Goal: Information Seeking & Learning: Learn about a topic

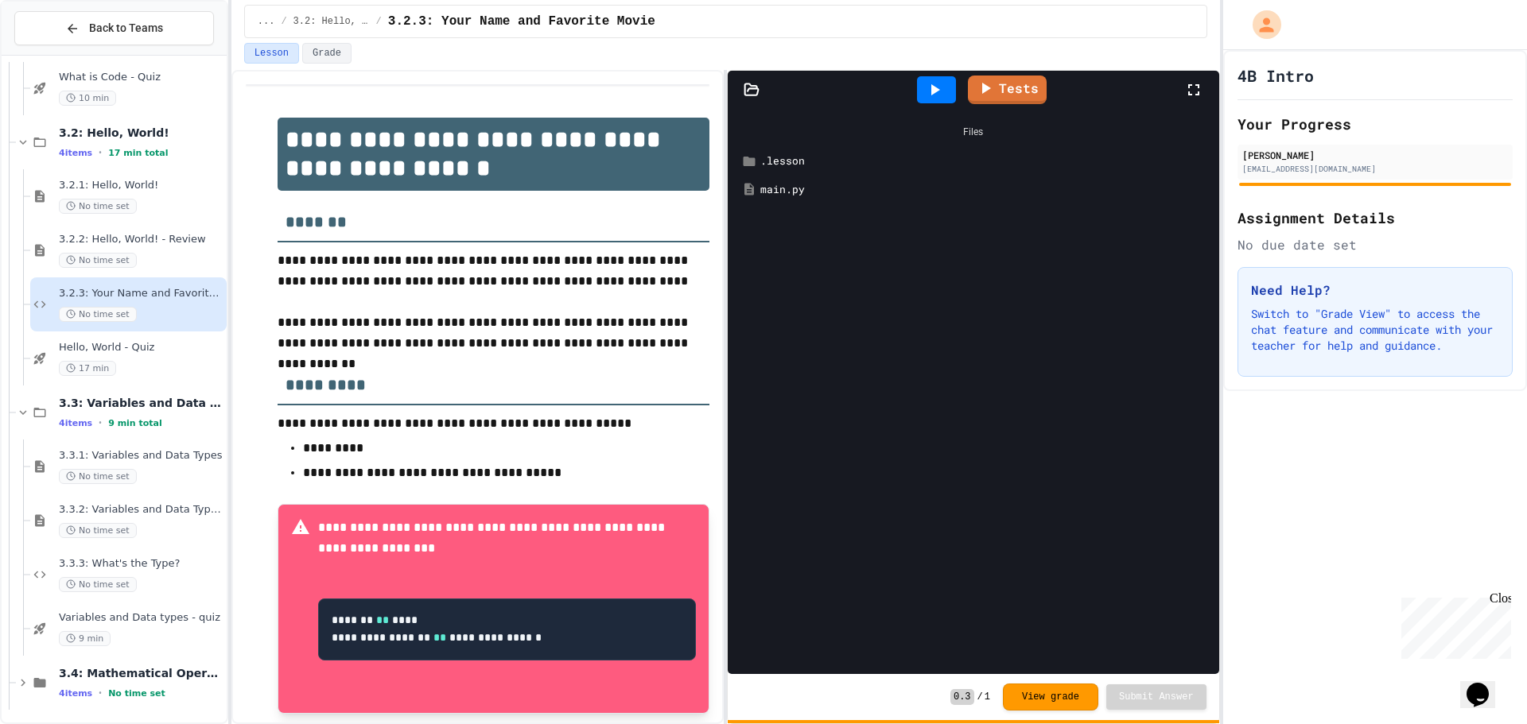
scroll to position [284, 0]
click at [173, 663] on span "3.4: Mathematical Operators" at bounding box center [141, 670] width 165 height 14
click at [149, 668] on span "3.4: Mathematical Operators" at bounding box center [141, 670] width 165 height 14
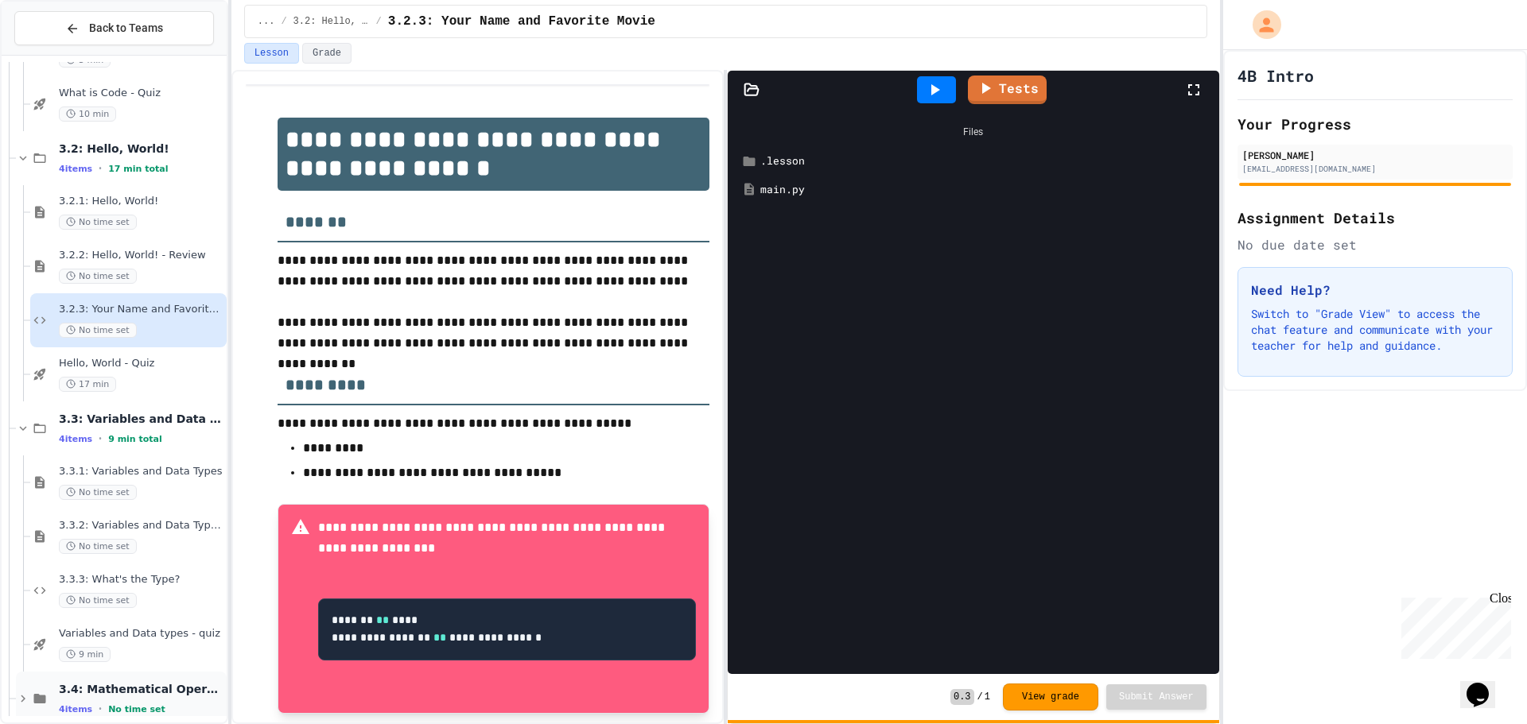
click at [165, 688] on span "3.4: Mathematical Operators" at bounding box center [141, 689] width 165 height 14
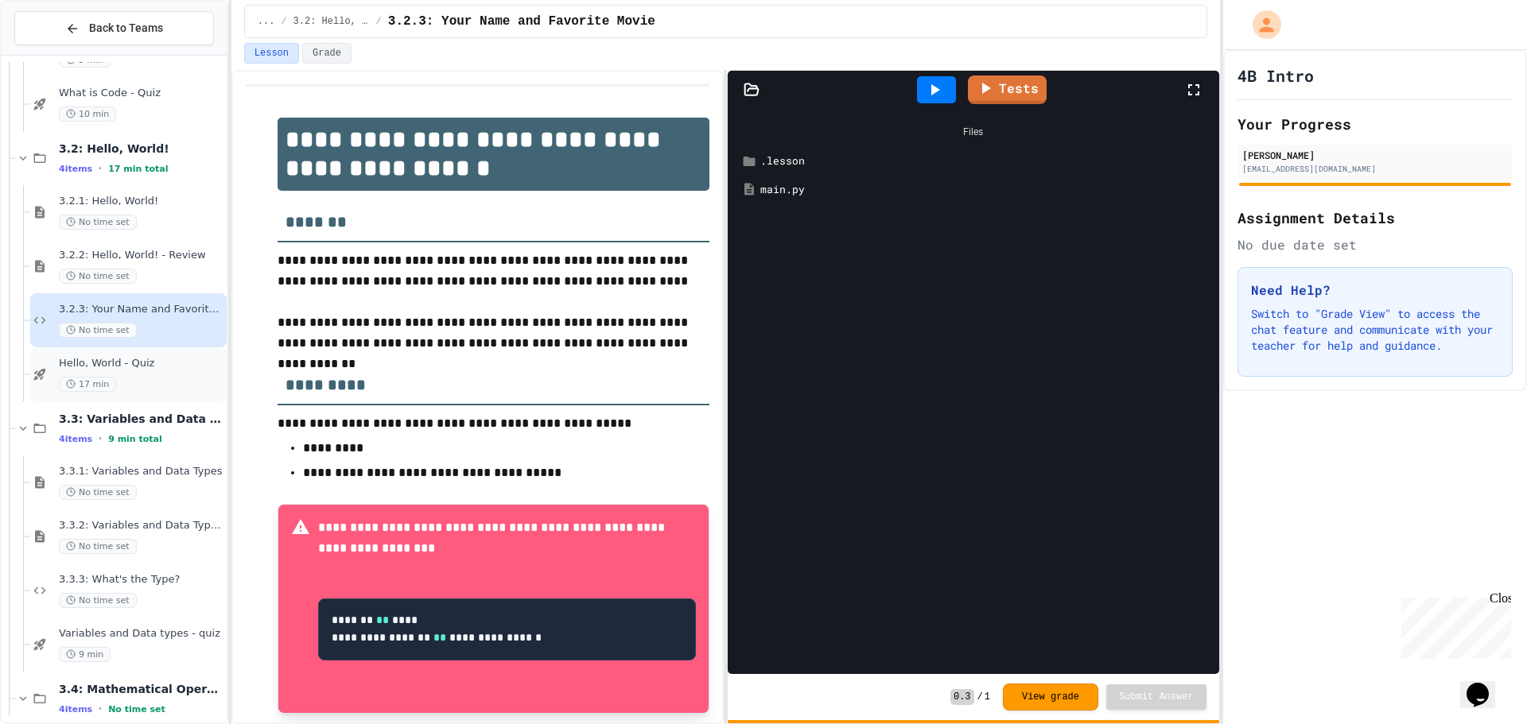
click at [118, 382] on div "17 min" at bounding box center [141, 384] width 165 height 15
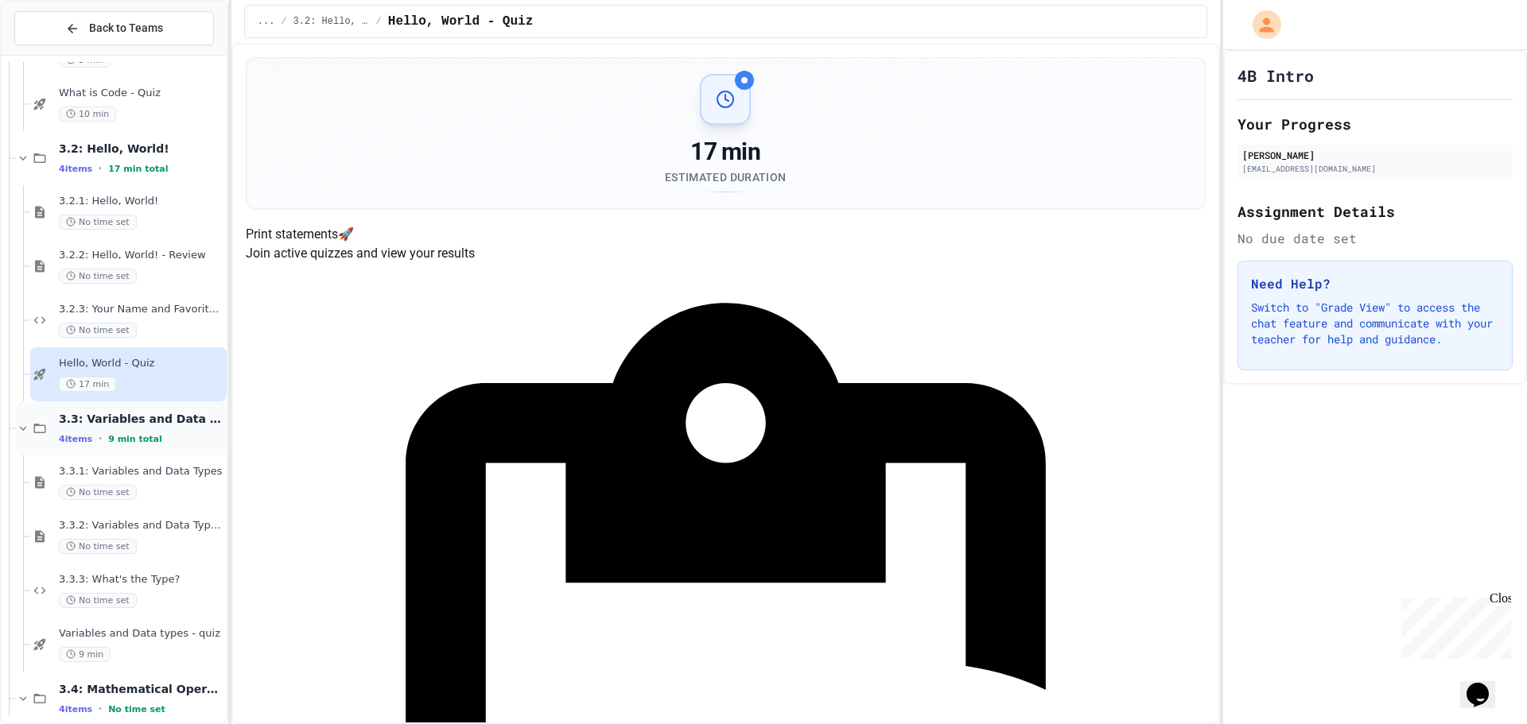
click at [133, 436] on span "9 min total" at bounding box center [135, 439] width 54 height 10
click at [150, 422] on span "3.3: Variables and Data Types" at bounding box center [141, 419] width 165 height 14
click at [153, 437] on div "4 items • 9 min total" at bounding box center [141, 439] width 165 height 13
click at [170, 473] on span "3.4: Mathematical Operators" at bounding box center [141, 473] width 165 height 14
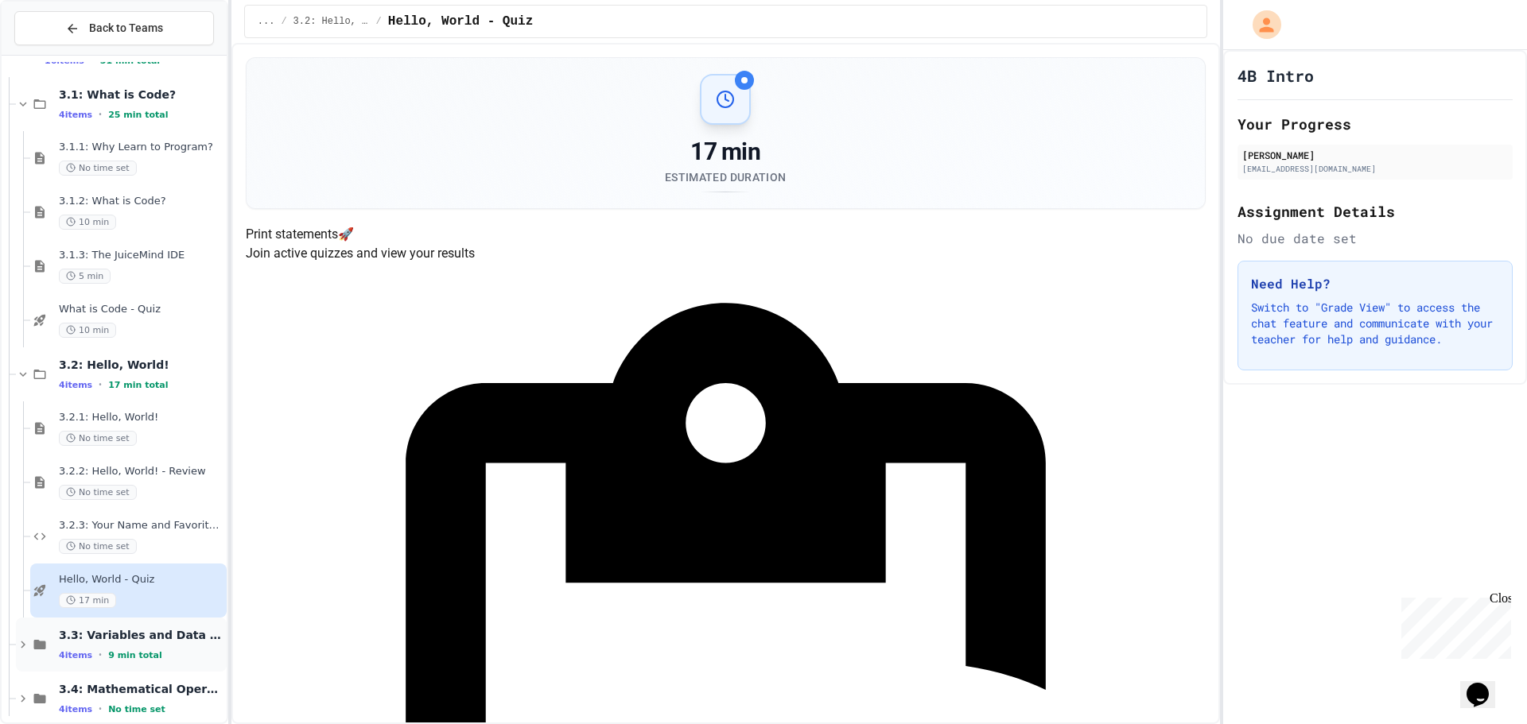
click at [190, 629] on span "3.3: Variables and Data Types" at bounding box center [141, 635] width 165 height 14
click at [192, 641] on span "3.3: Variables and Data Types" at bounding box center [141, 635] width 165 height 14
click at [196, 688] on span "3.4: Mathematical Operators" at bounding box center [141, 689] width 165 height 14
click at [170, 638] on span "3.3: Variables and Data Types" at bounding box center [141, 635] width 165 height 14
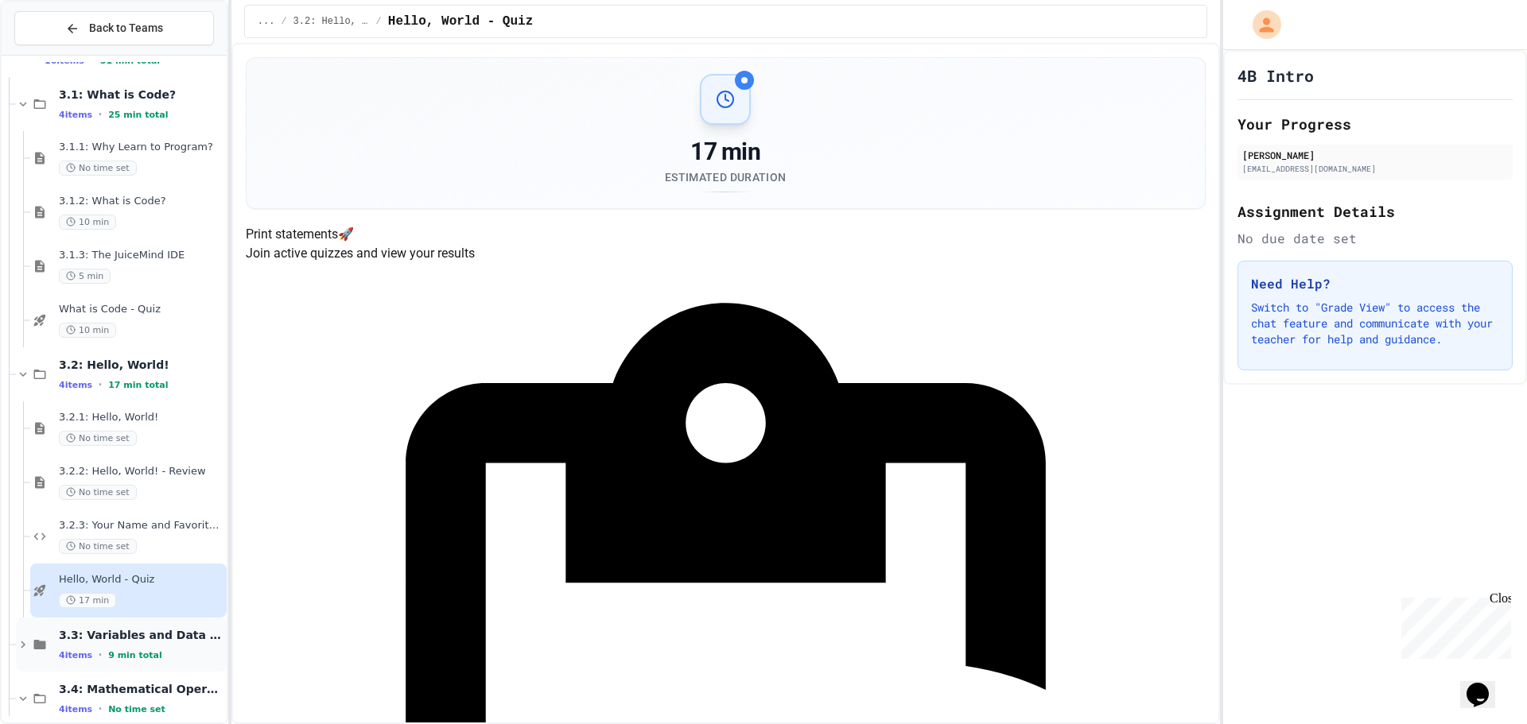
click at [171, 628] on span "3.3: Variables and Data Types" at bounding box center [141, 635] width 165 height 14
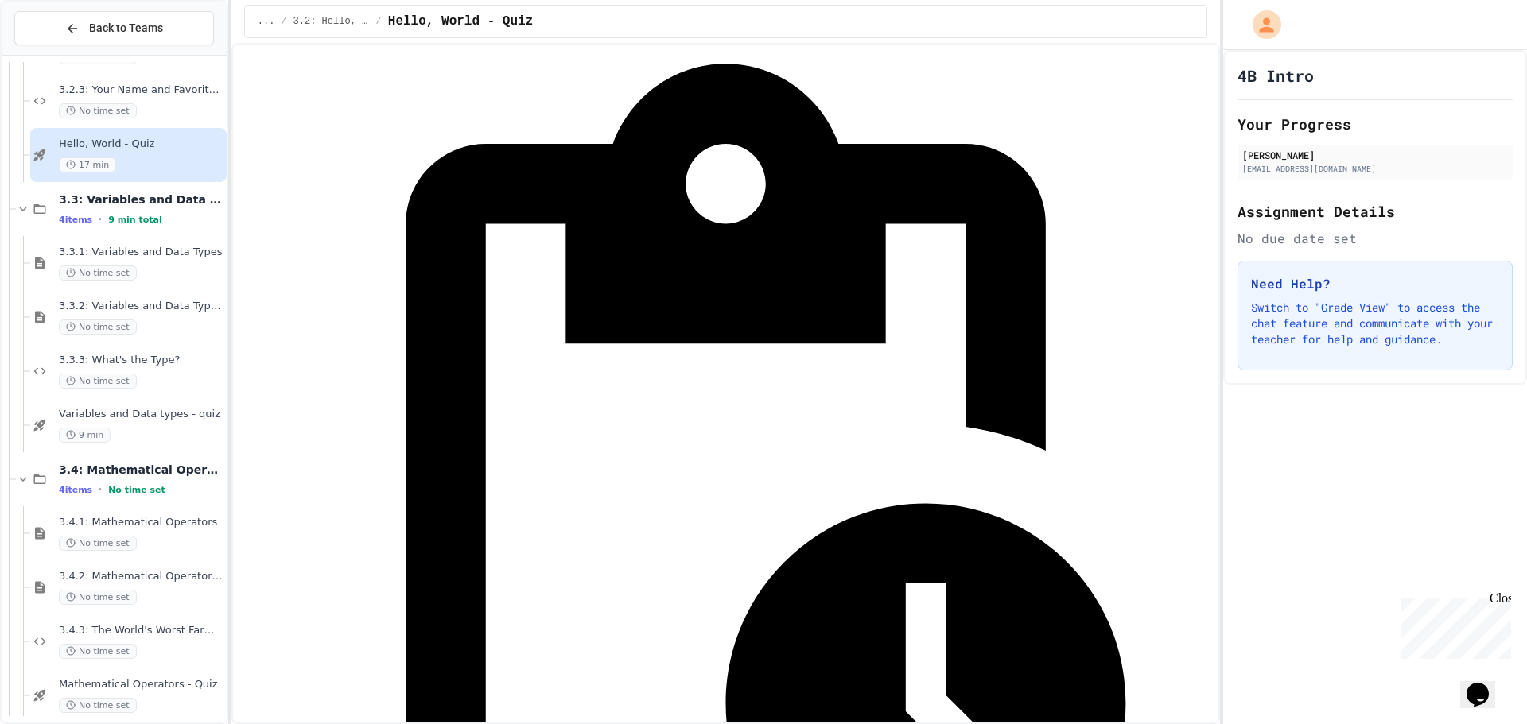
scroll to position [500, 0]
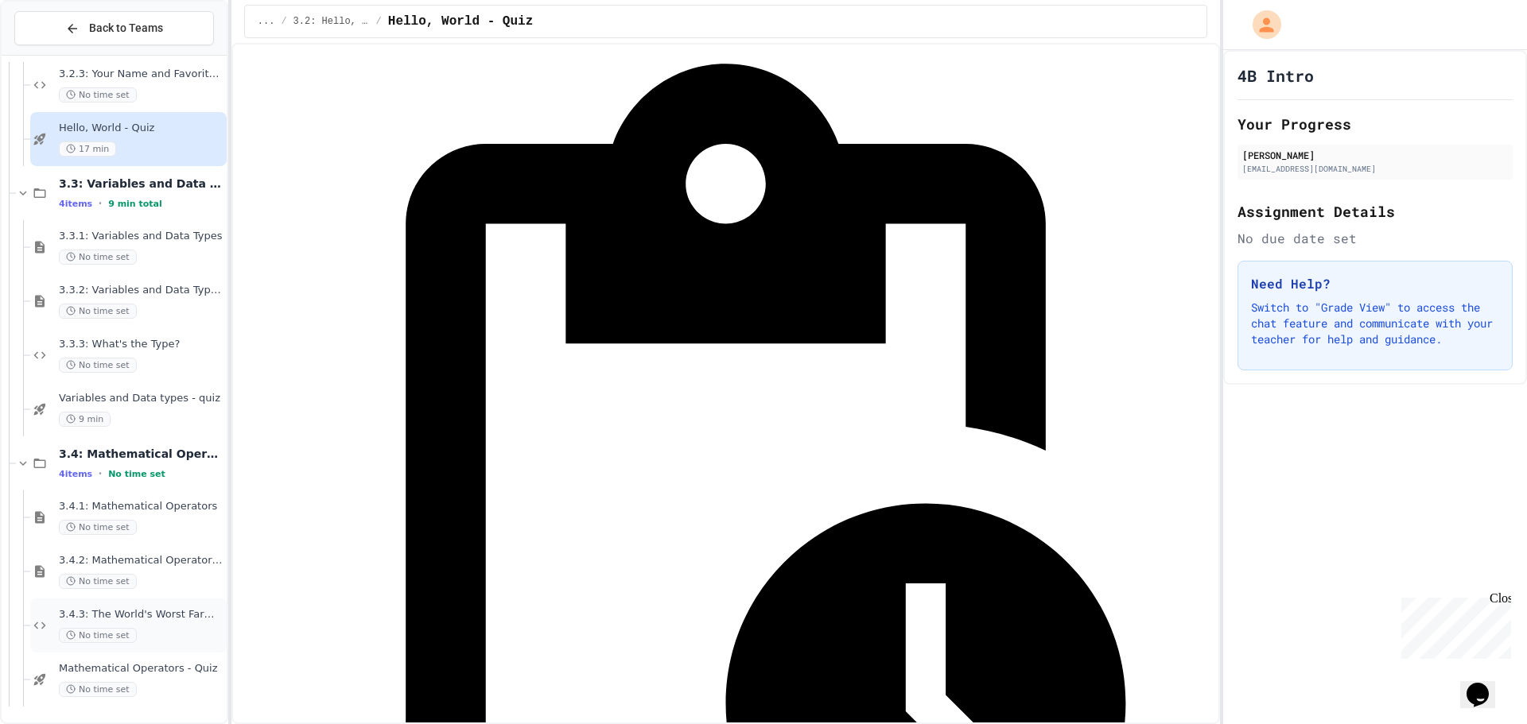
click at [168, 646] on div "3.4.3: The World's Worst Farmers Market No time set" at bounding box center [128, 626] width 196 height 54
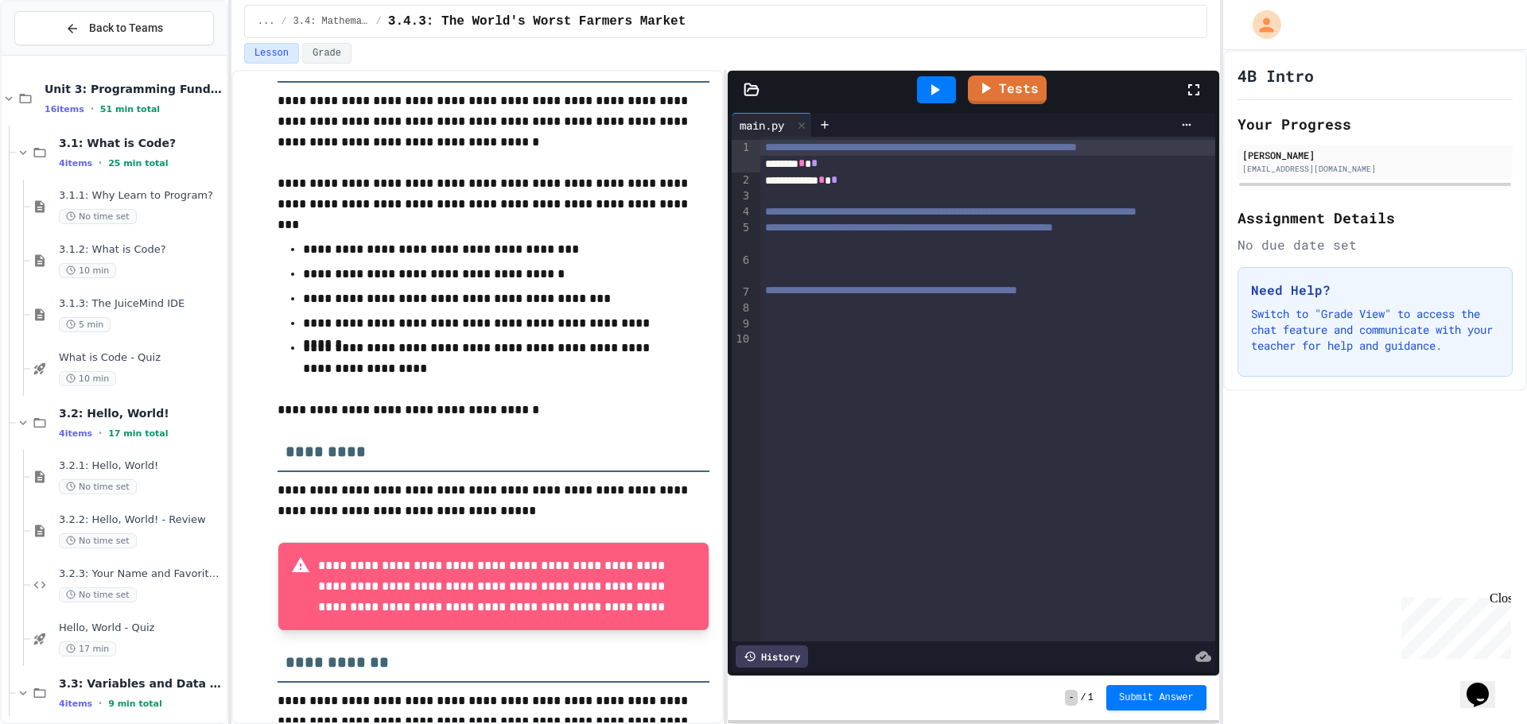
scroll to position [500, 0]
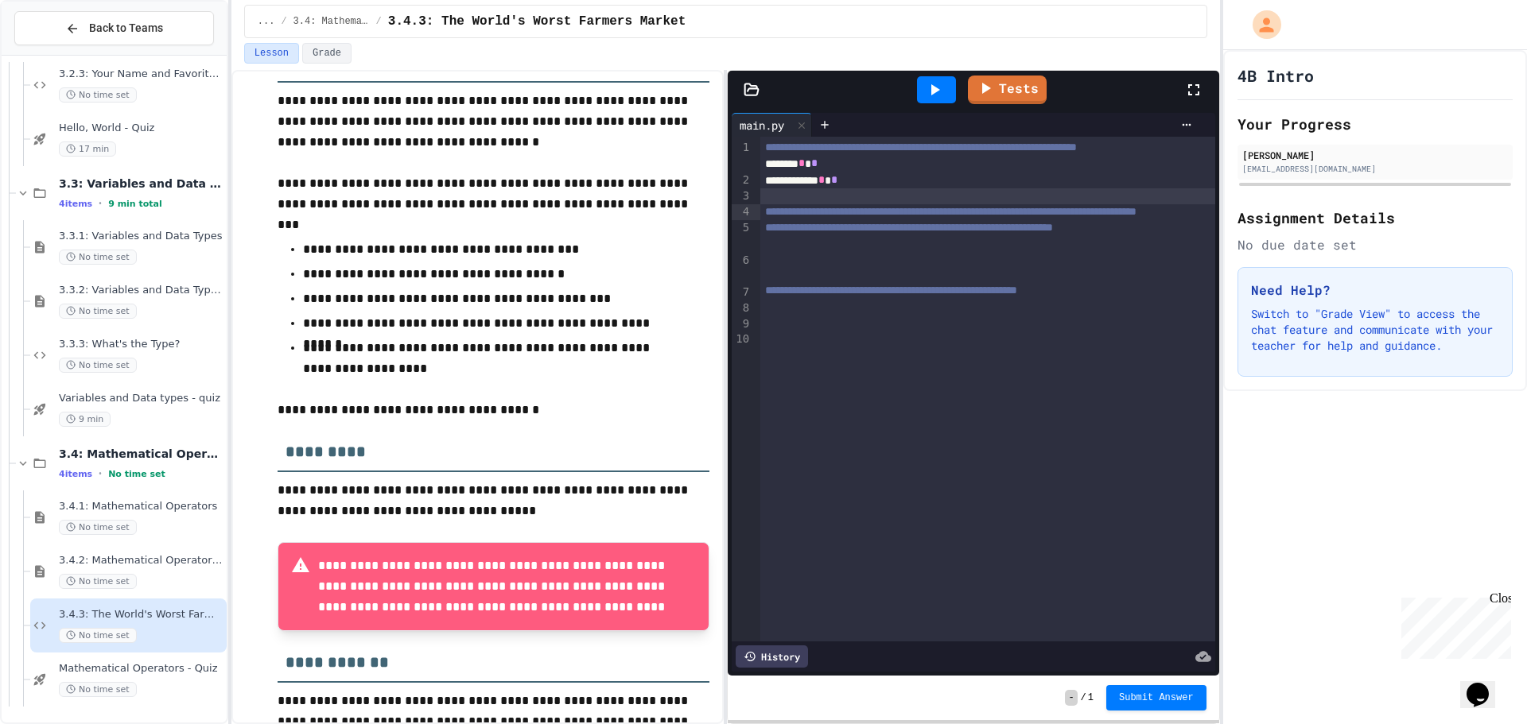
click at [844, 204] on div at bounding box center [987, 196] width 455 height 16
click at [840, 217] on span "**********" at bounding box center [950, 211] width 371 height 11
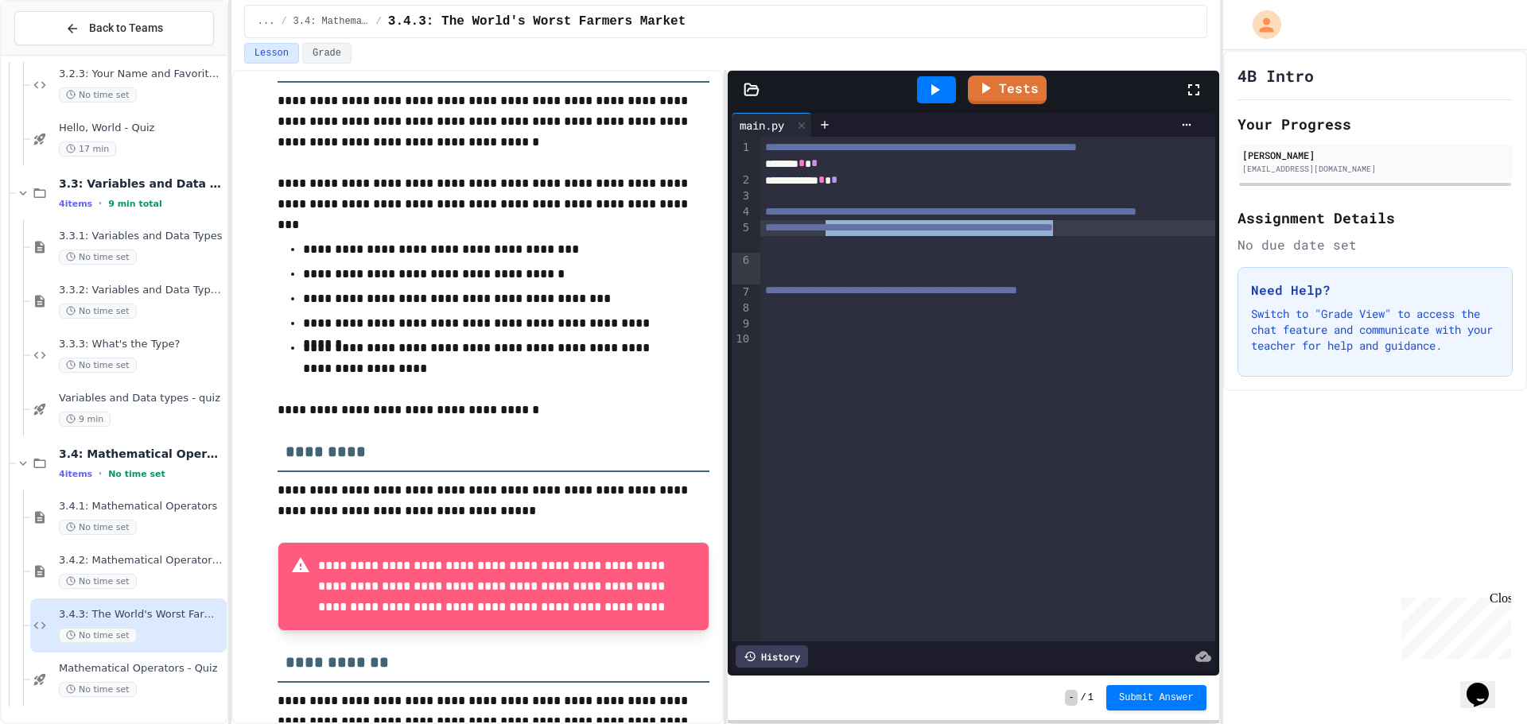
click at [860, 236] on div "**********" at bounding box center [987, 228] width 455 height 16
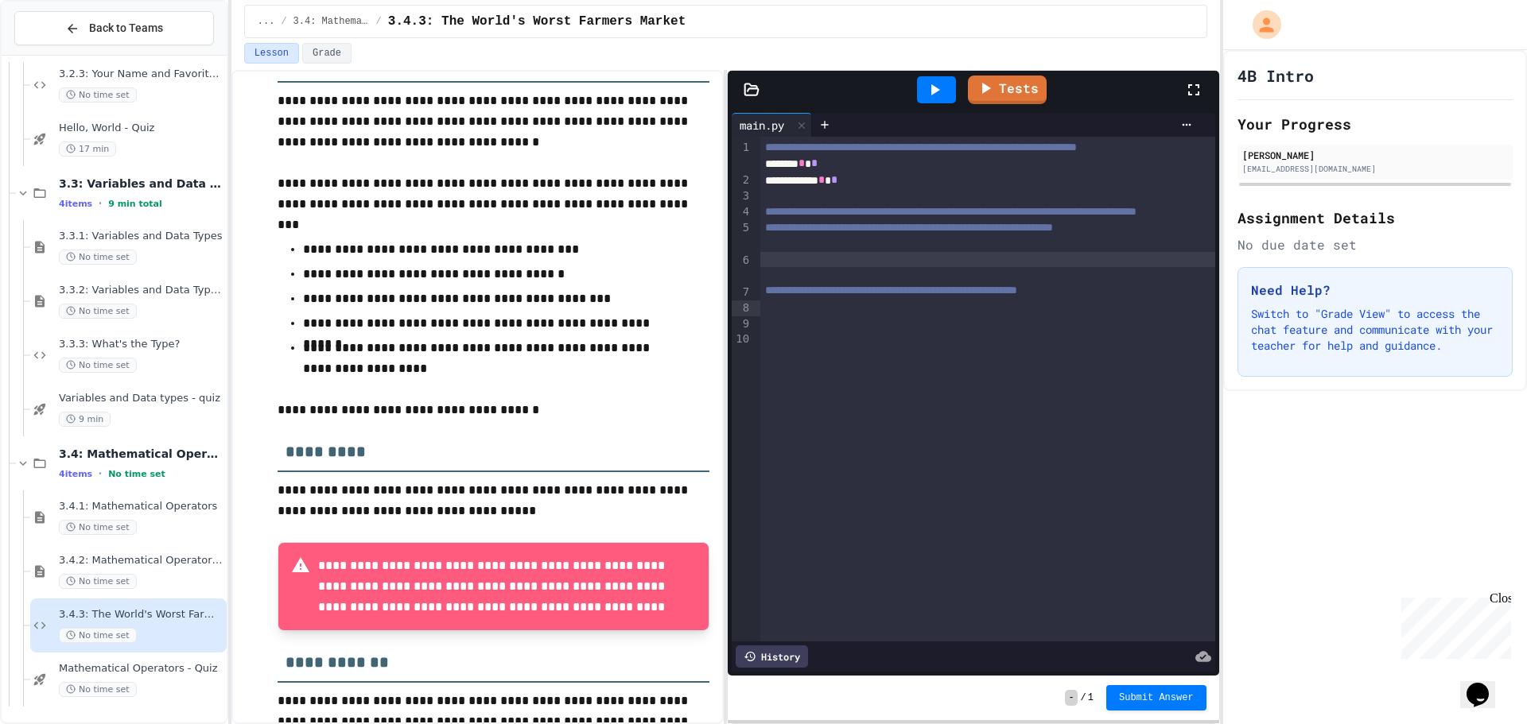
click at [899, 268] on div at bounding box center [987, 260] width 455 height 16
click at [774, 188] on div "**********" at bounding box center [976, 181] width 433 height 16
click at [766, 204] on div at bounding box center [987, 196] width 455 height 16
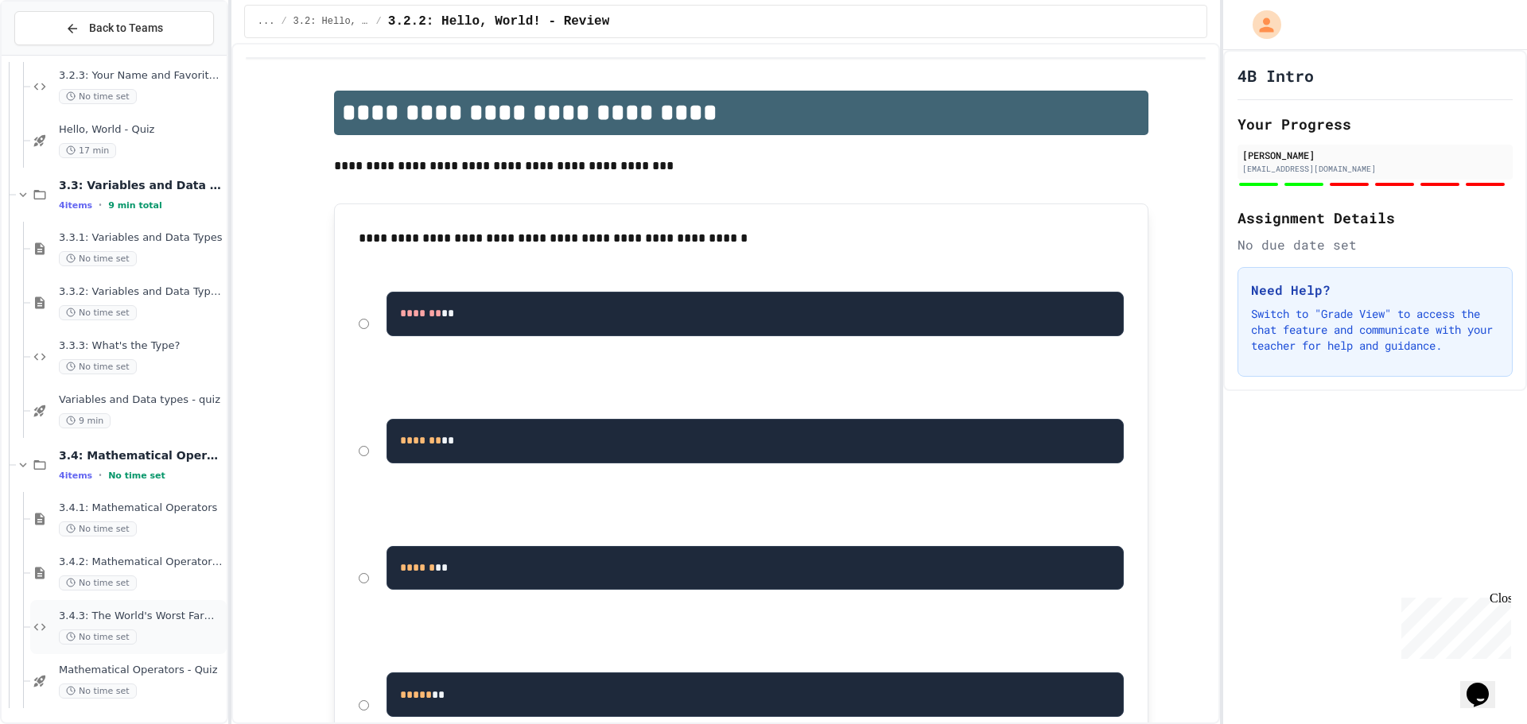
scroll to position [500, 0]
click at [175, 619] on span "3.4.3: The World's Worst Farmers Market" at bounding box center [141, 615] width 165 height 14
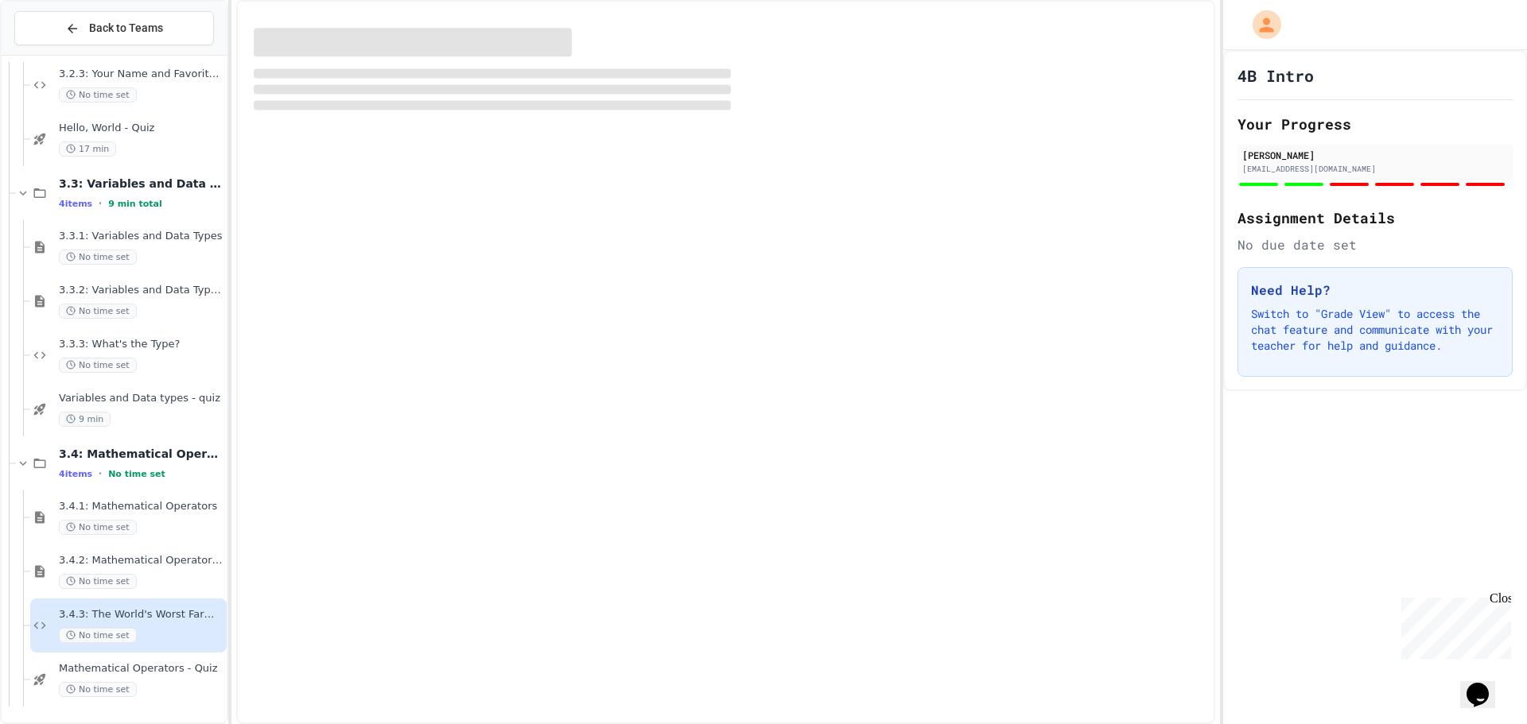
scroll to position [481, 0]
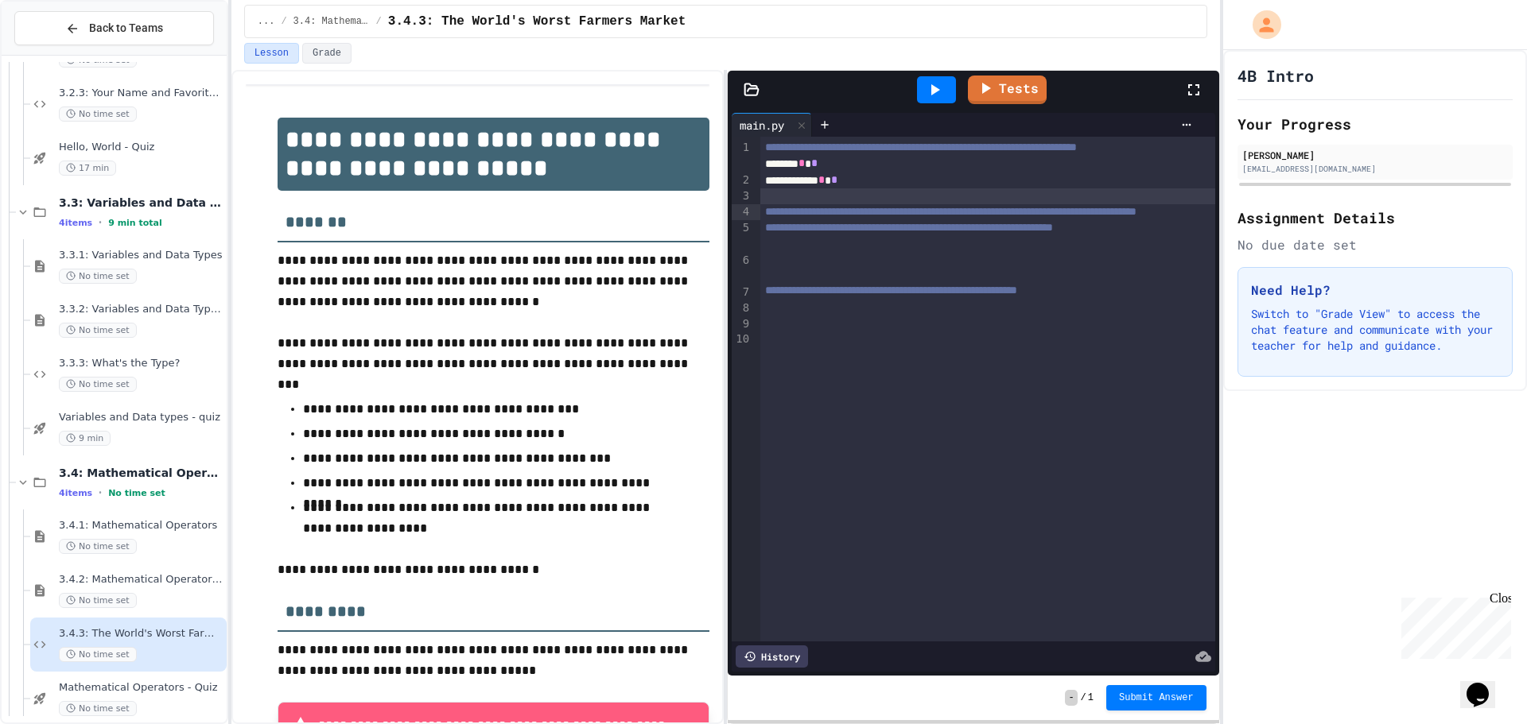
click at [772, 204] on div at bounding box center [987, 196] width 455 height 16
click at [934, 90] on icon at bounding box center [935, 89] width 9 height 11
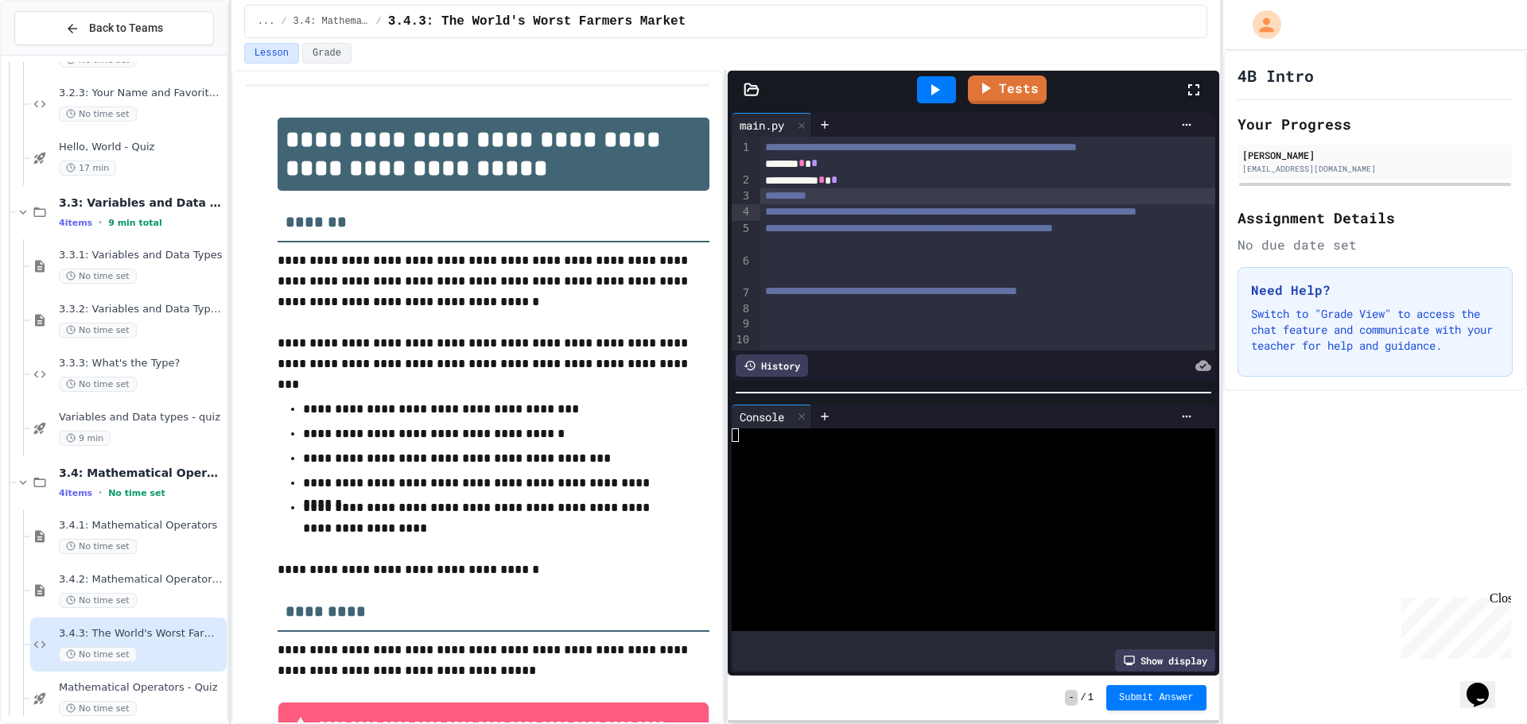
click at [930, 85] on icon at bounding box center [934, 89] width 19 height 19
click at [930, 93] on icon at bounding box center [934, 89] width 19 height 19
click at [919, 79] on div at bounding box center [936, 89] width 39 height 27
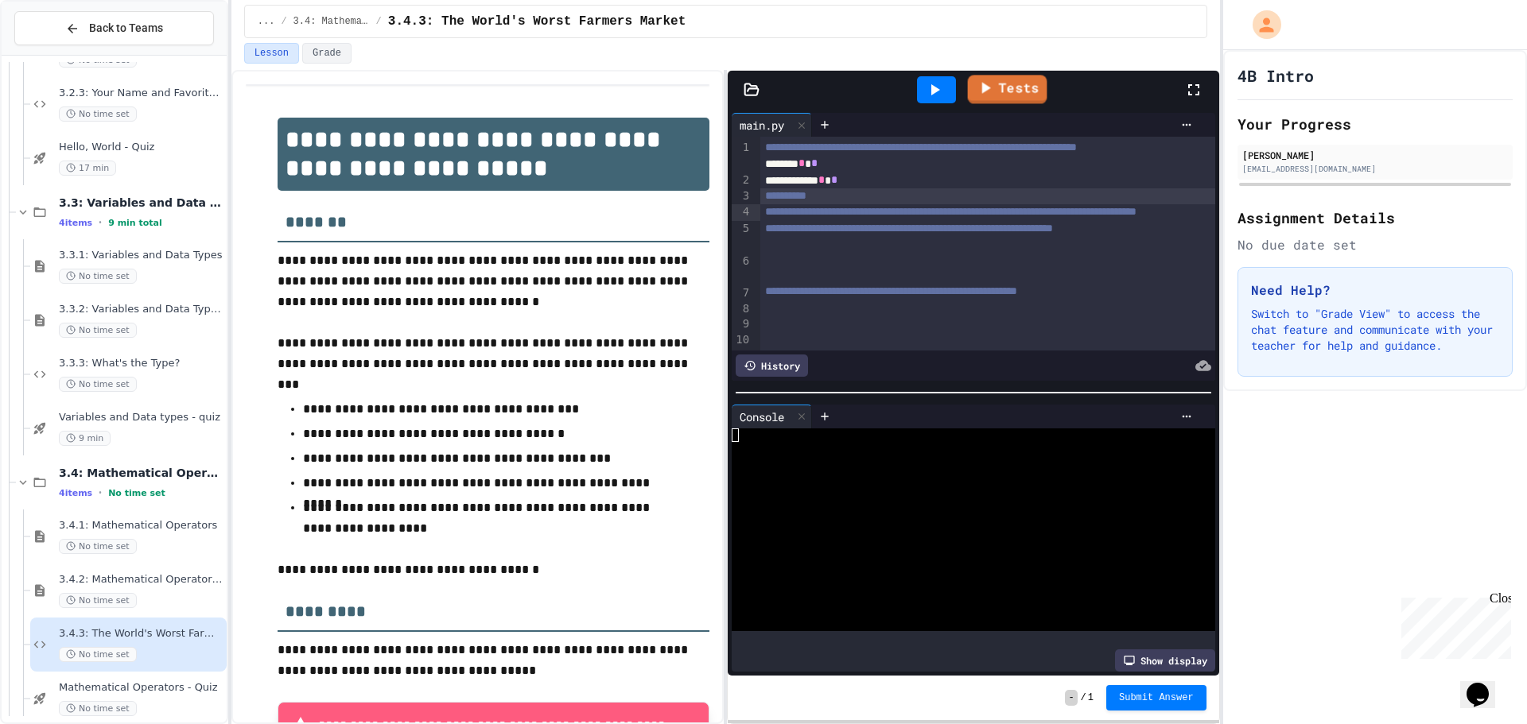
click at [997, 100] on link "Tests" at bounding box center [1008, 89] width 80 height 29
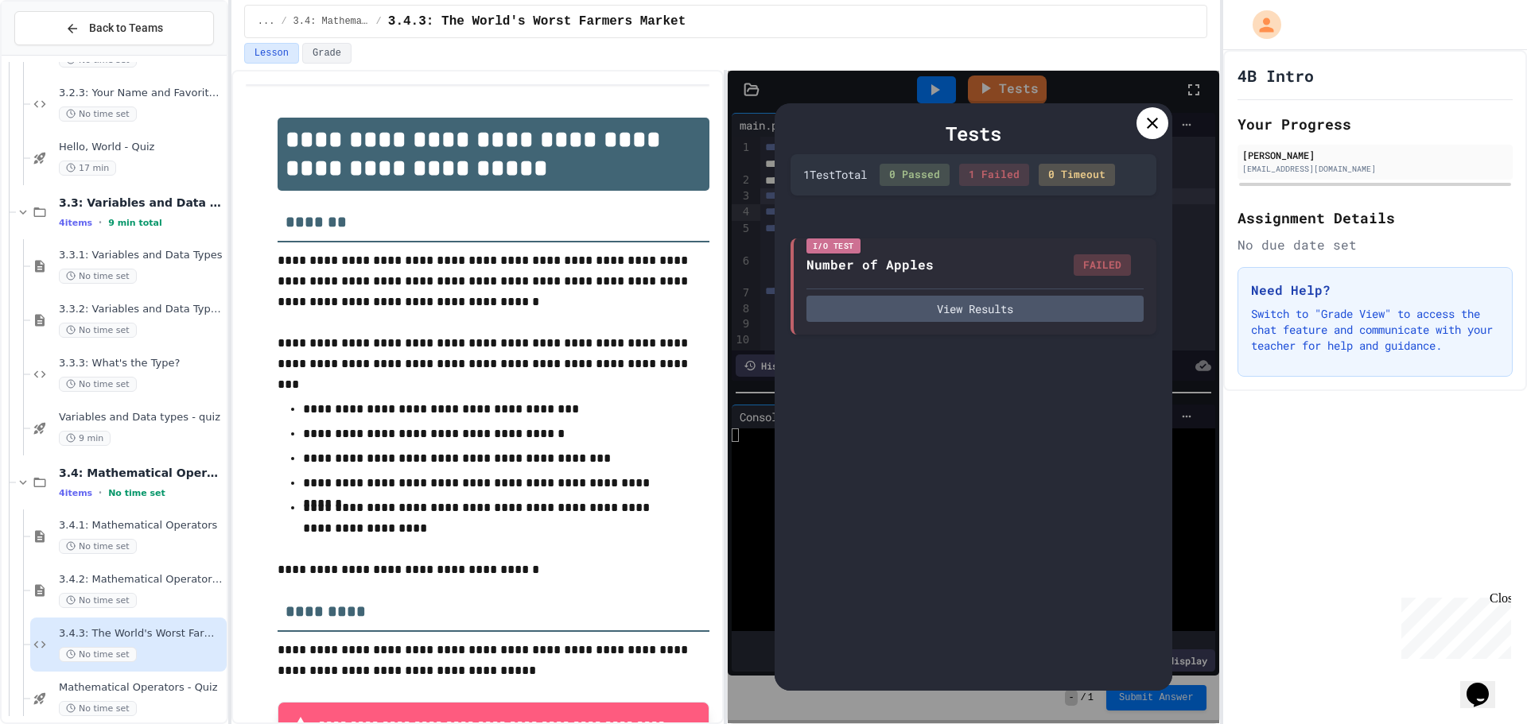
click at [1149, 121] on icon at bounding box center [1152, 123] width 11 height 11
